Goal: Check status: Check status

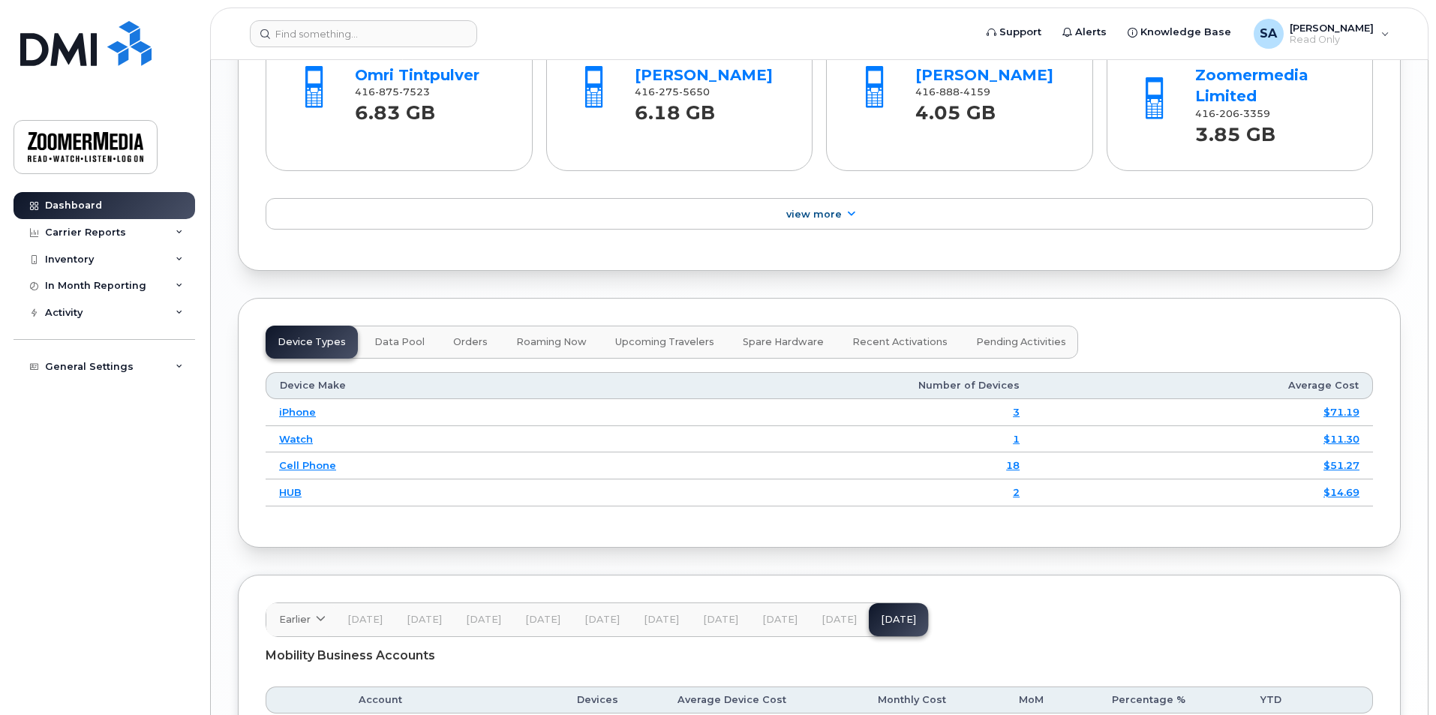
scroll to position [1844, 0]
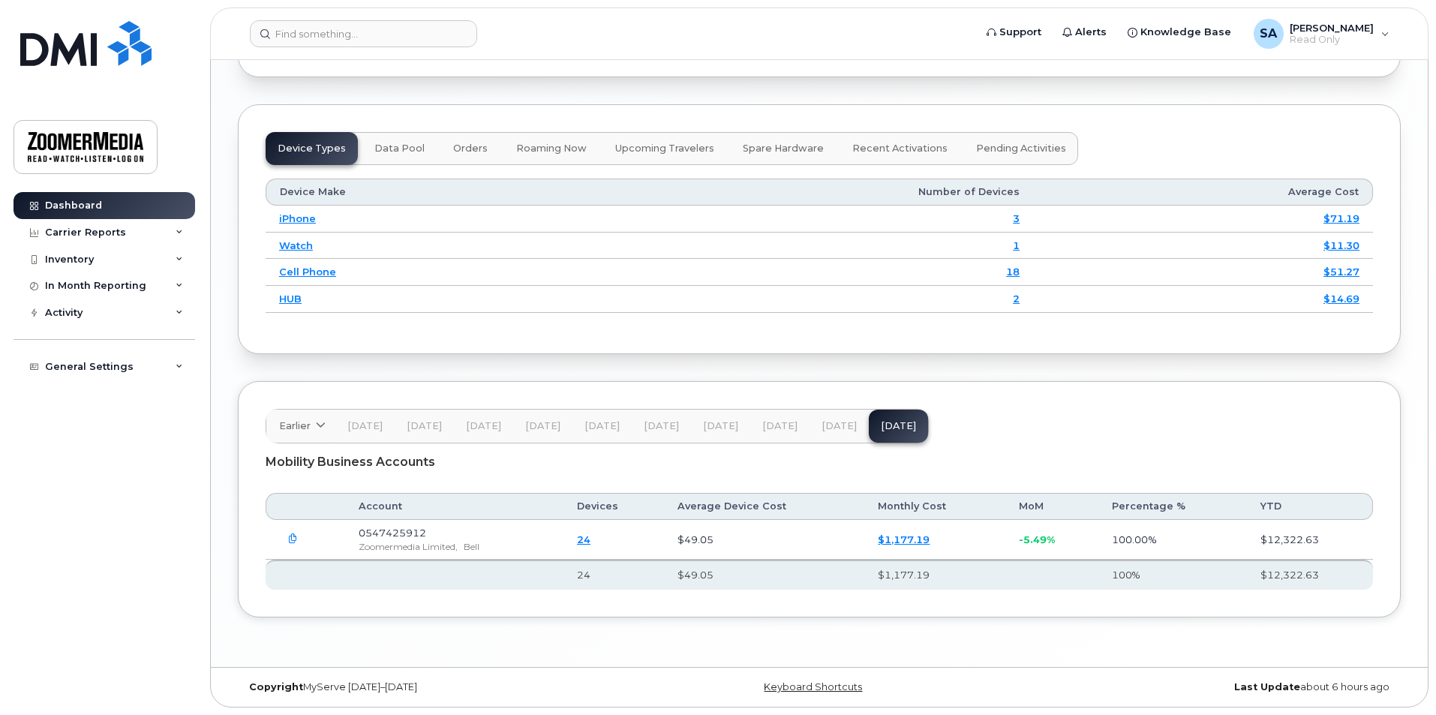
click at [291, 542] on icon "button" at bounding box center [293, 539] width 10 height 10
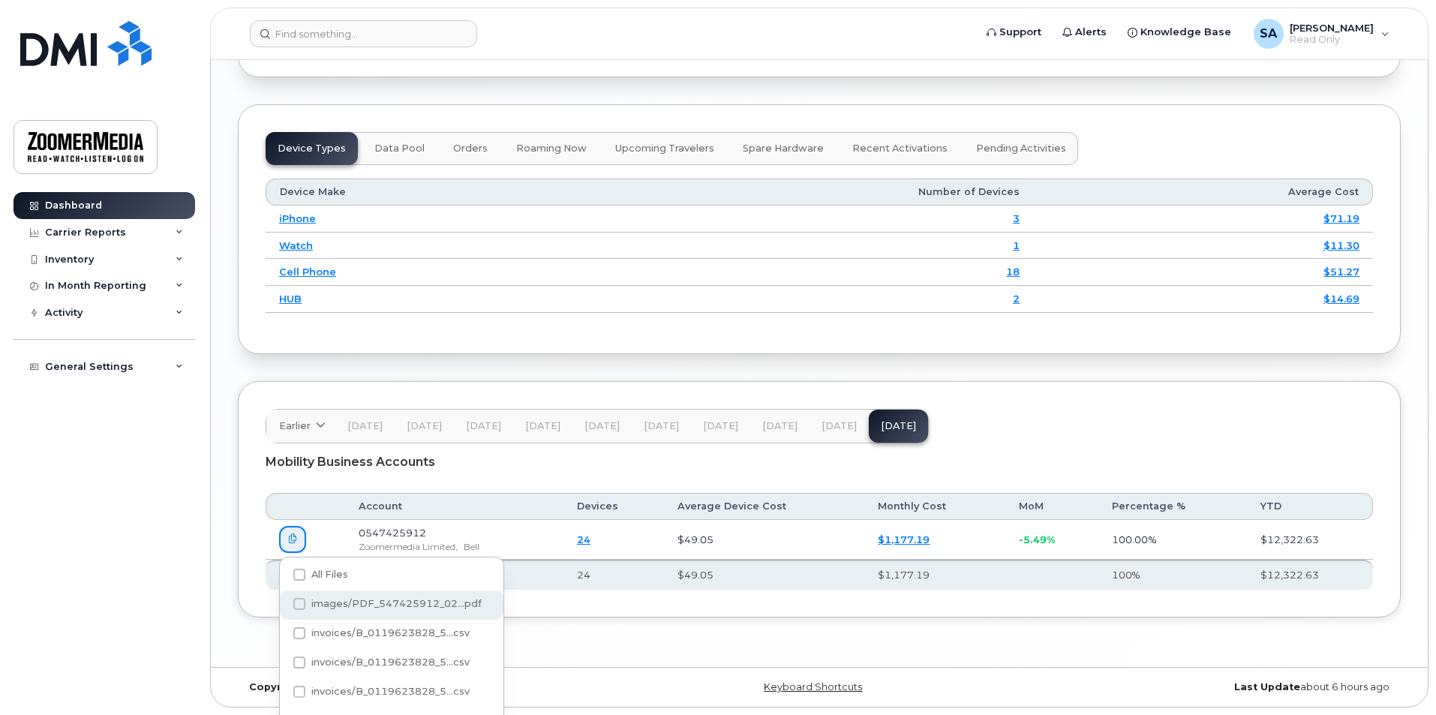
click at [413, 605] on span "images/PDF_547425912_02...pdf" at bounding box center [396, 603] width 170 height 11
click at [283, 605] on input "images/PDF_547425912_02...pdf" at bounding box center [279, 605] width 8 height 8
click at [416, 606] on span "images/PDF_547425912_02...pdf" at bounding box center [396, 603] width 170 height 11
click at [283, 606] on input "images/PDF_547425912_02...pdf" at bounding box center [279, 605] width 8 height 8
checkbox input "false"
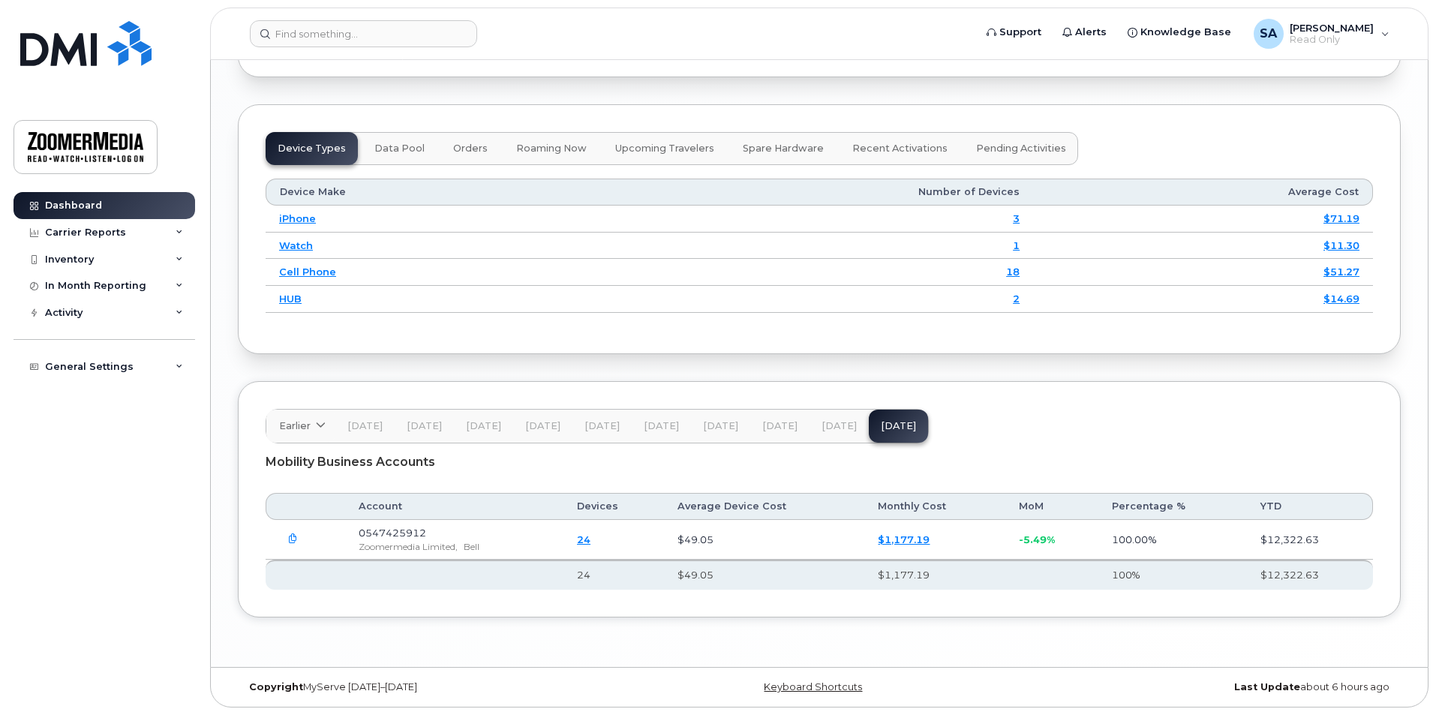
click at [900, 539] on link "$1,177.19" at bounding box center [904, 539] width 52 height 12
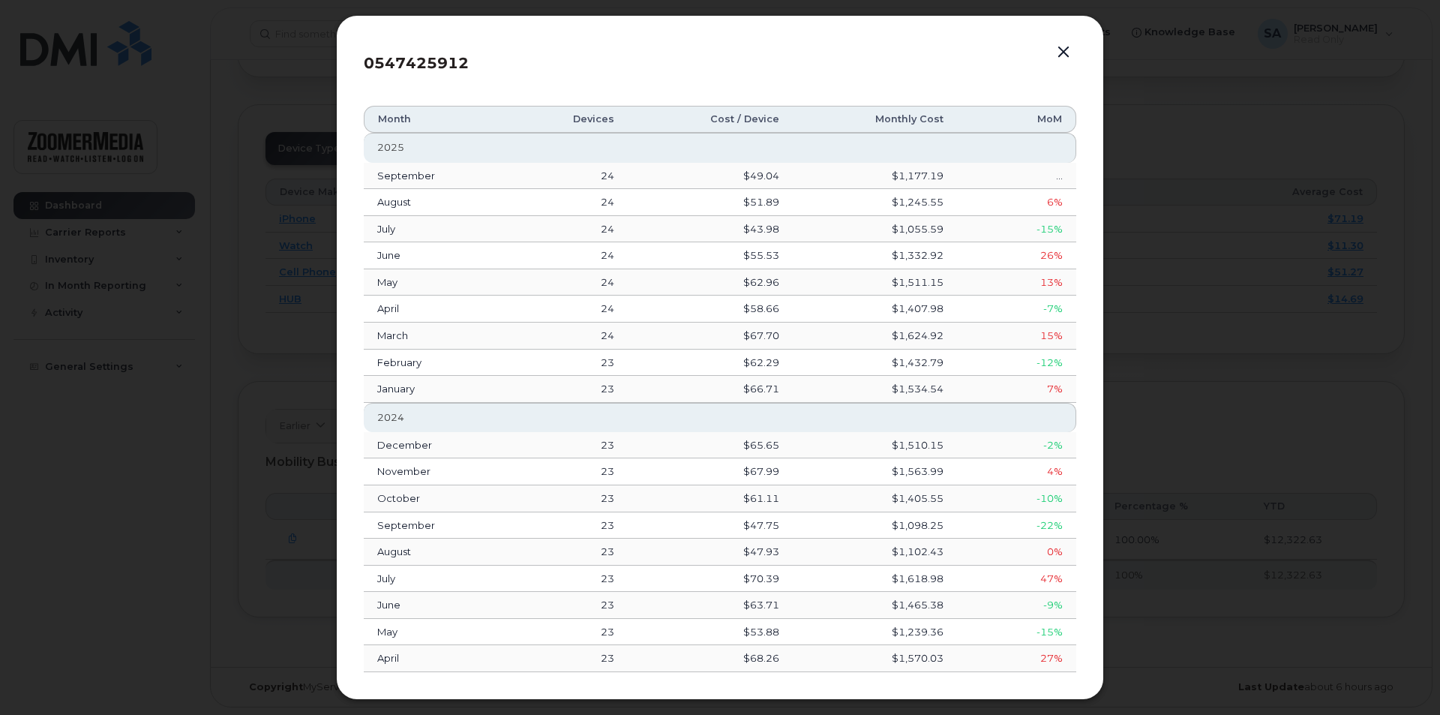
click at [1268, 571] on div at bounding box center [720, 357] width 1440 height 715
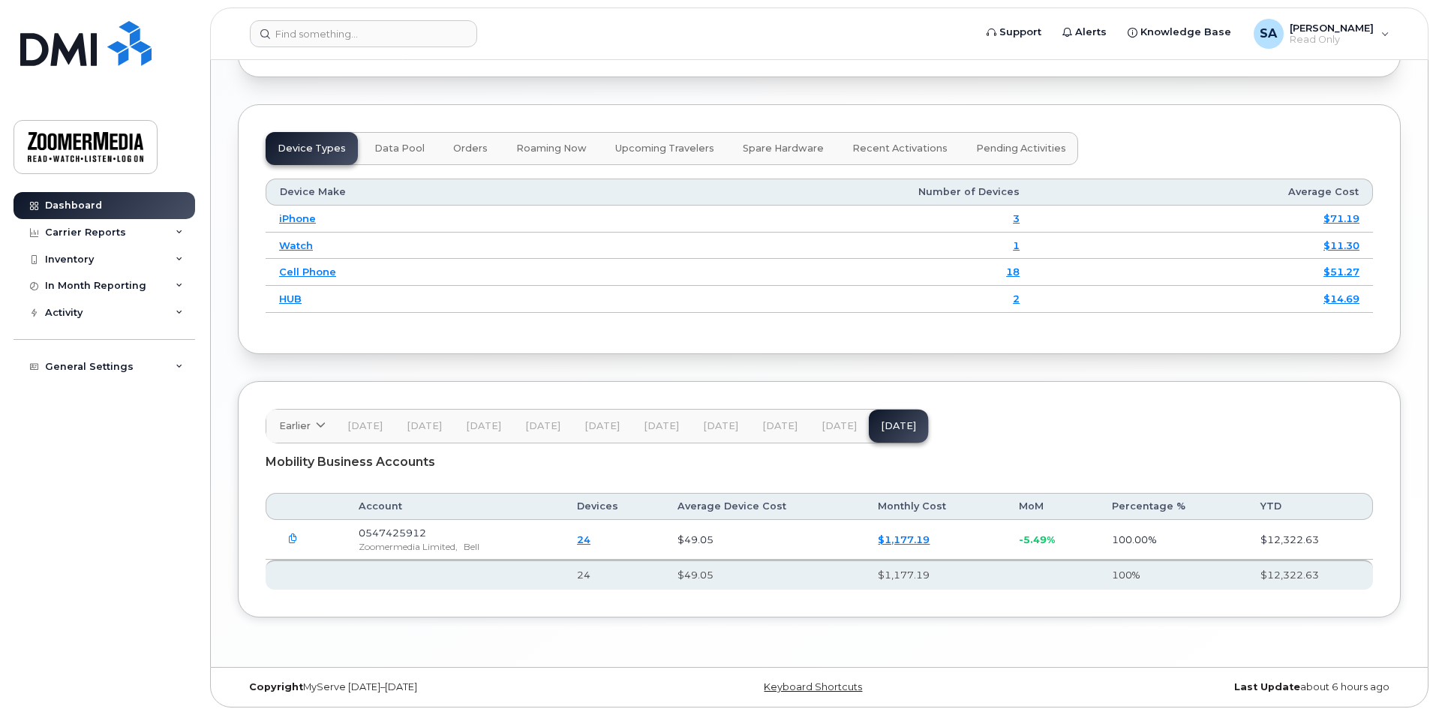
click at [286, 535] on button "button" at bounding box center [292, 539] width 27 height 27
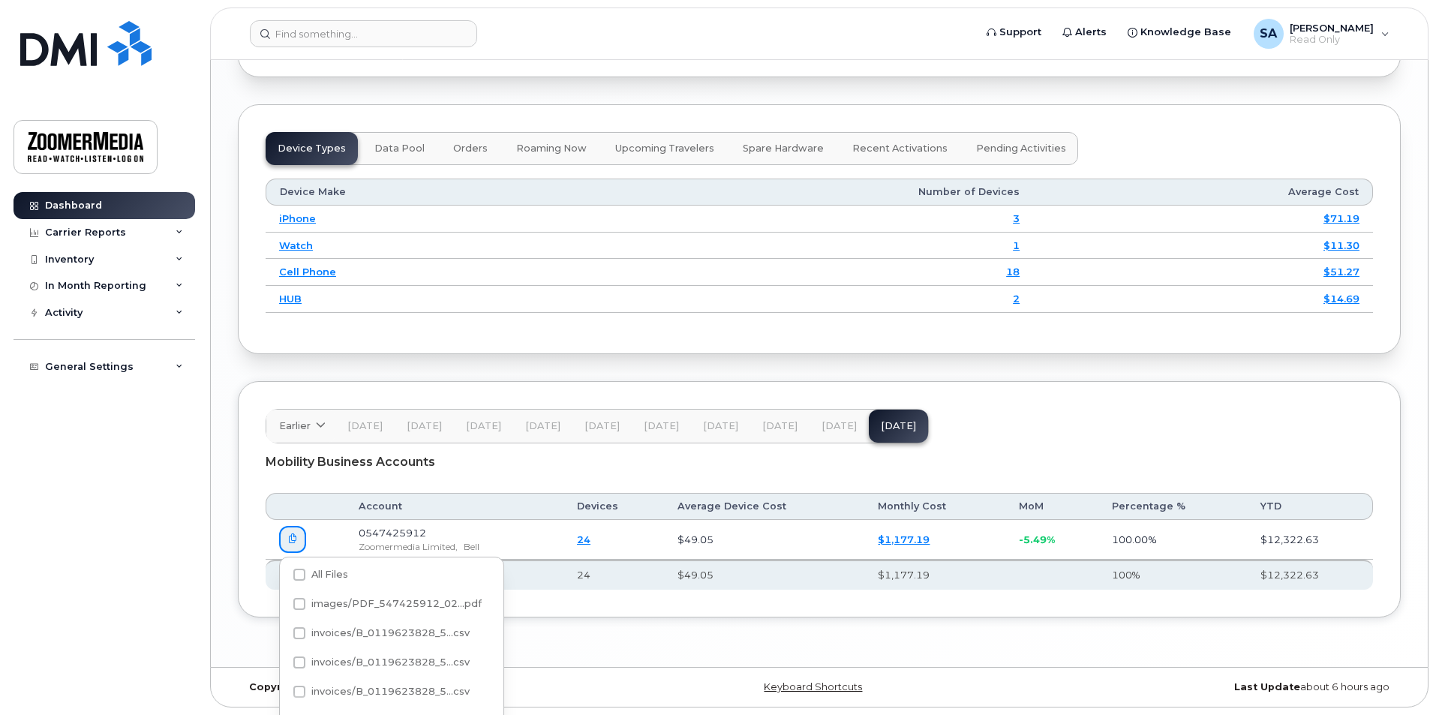
click at [831, 429] on span "[DATE]" at bounding box center [838, 426] width 35 height 12
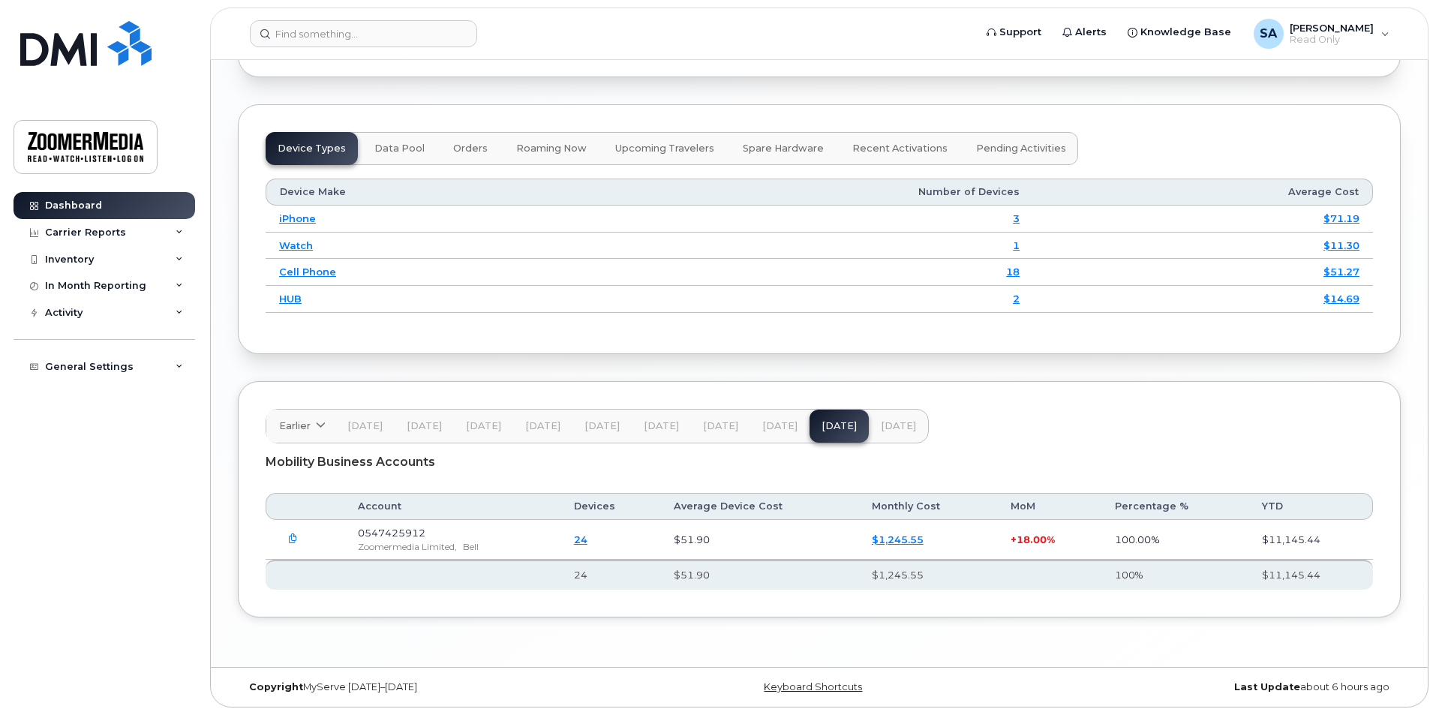
click at [1165, 457] on div "Mobility Business Accounts" at bounding box center [819, 462] width 1107 height 38
click at [396, 540] on div "Zoomermedia Limited, Bell" at bounding box center [452, 546] width 189 height 13
click at [288, 535] on icon "button" at bounding box center [293, 539] width 10 height 10
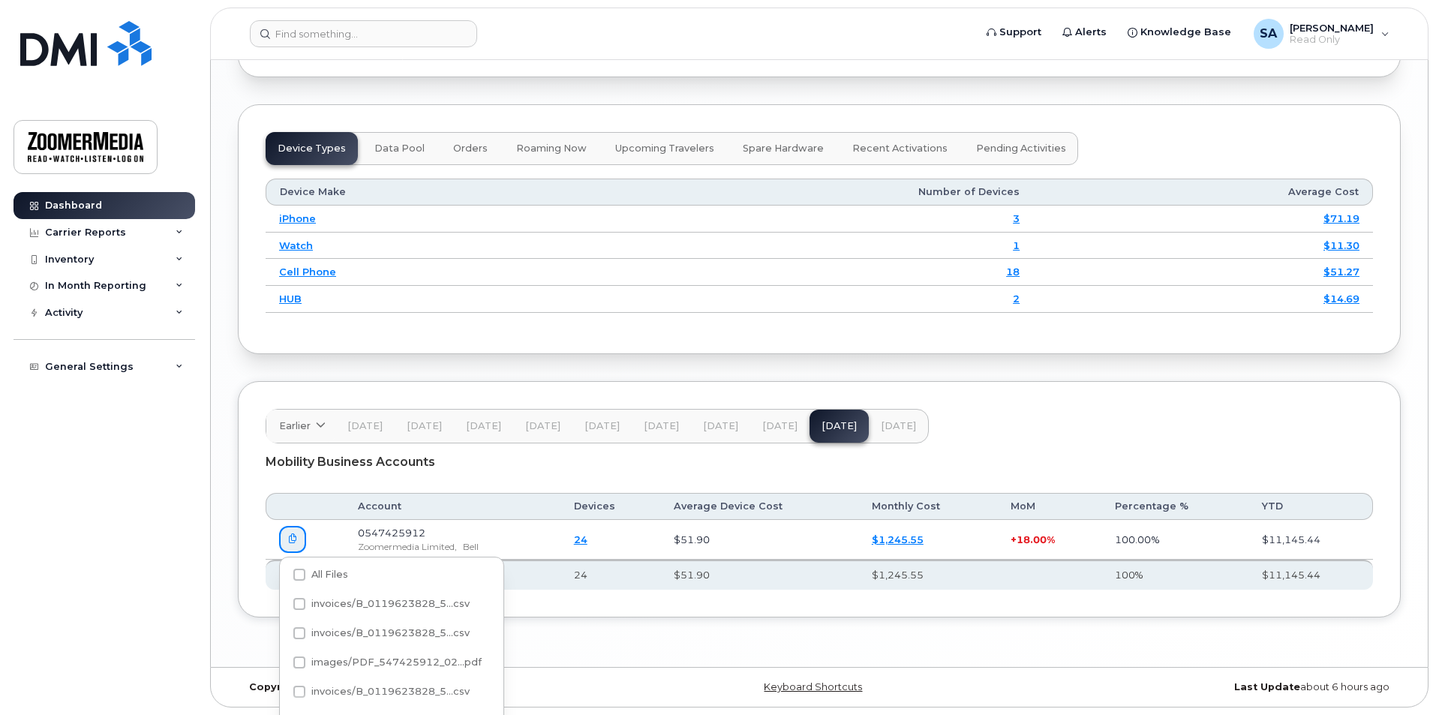
click at [1356, 464] on div "Mobility Business Accounts" at bounding box center [819, 462] width 1107 height 38
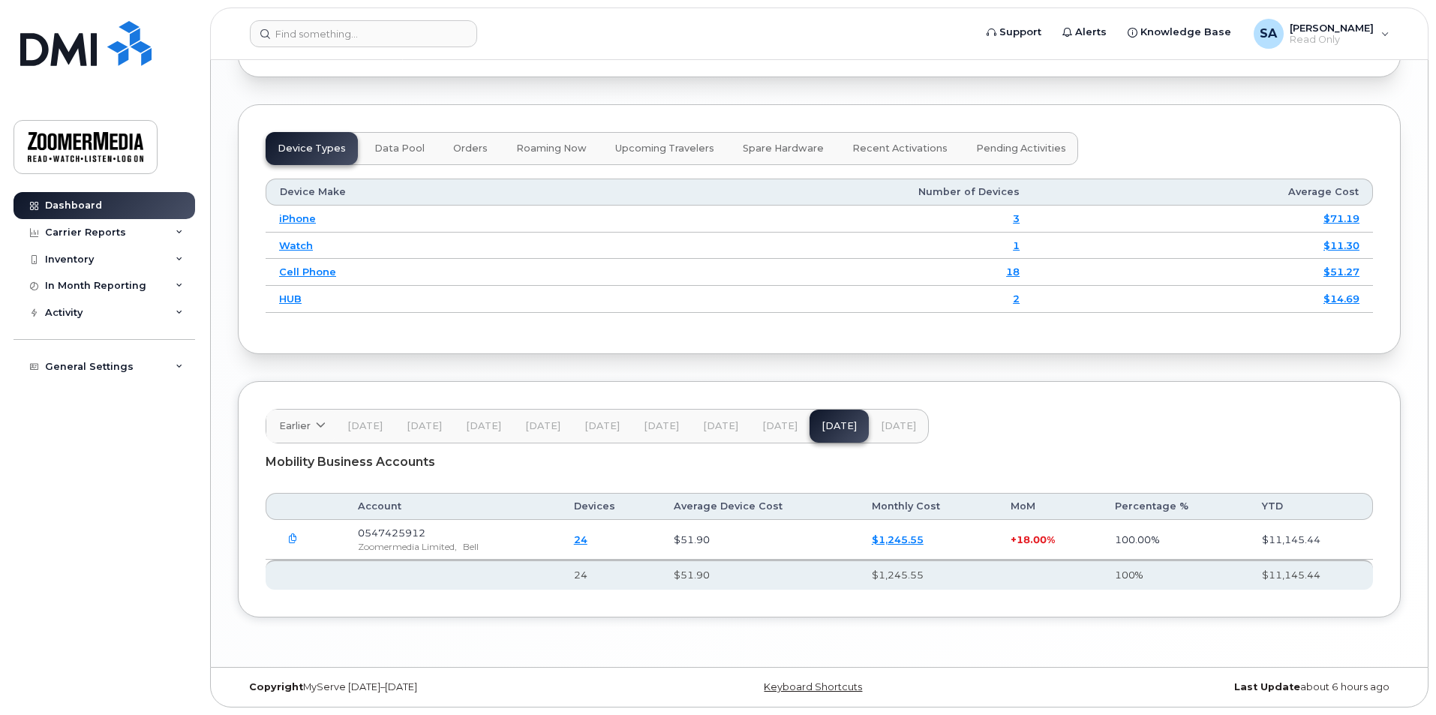
click at [411, 535] on span "0547425912" at bounding box center [392, 533] width 68 height 12
click at [1300, 532] on td "$11,145.44" at bounding box center [1310, 540] width 125 height 40
click at [908, 540] on link "$1,245.55" at bounding box center [898, 539] width 52 height 12
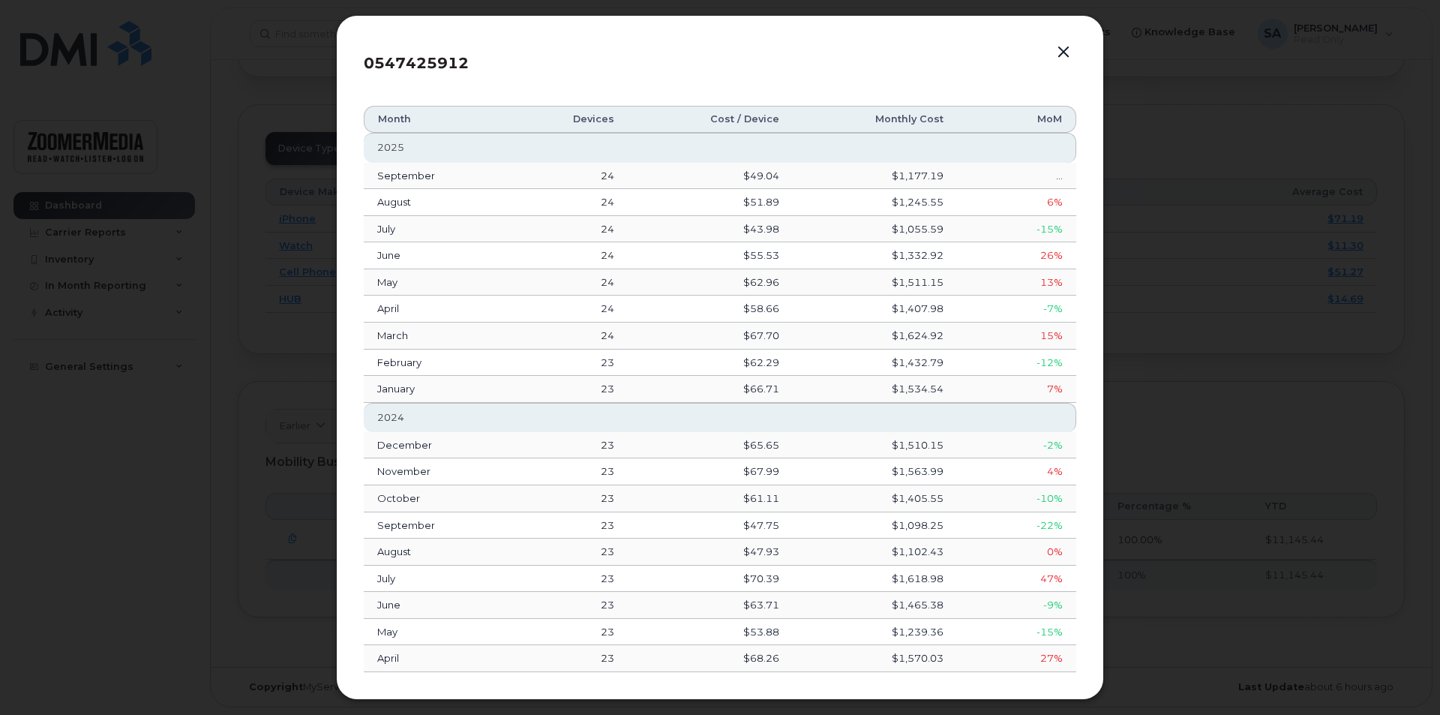
click at [395, 199] on td "August" at bounding box center [437, 202] width 146 height 27
